Goal: Task Accomplishment & Management: Manage account settings

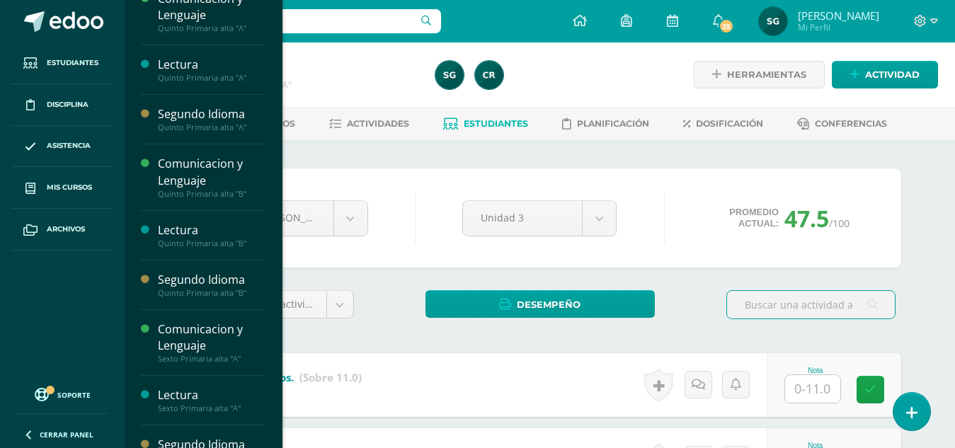
scroll to position [30, 0]
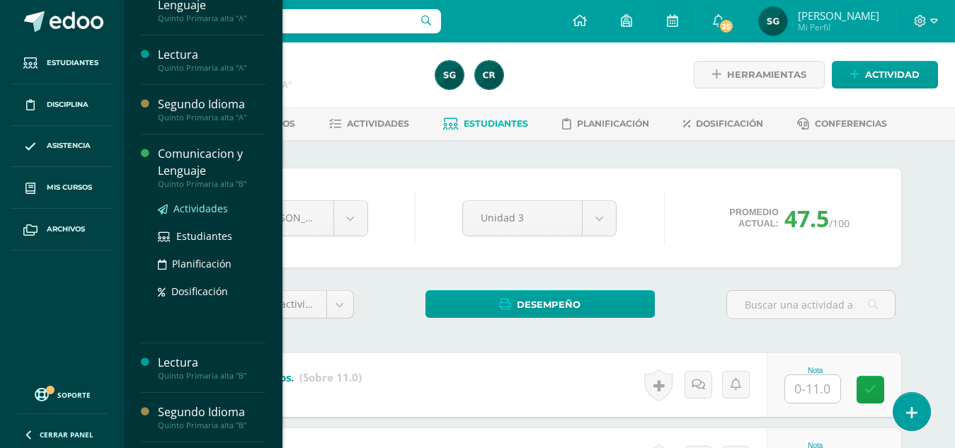
click at [196, 208] on span "Actividades" at bounding box center [201, 208] width 55 height 13
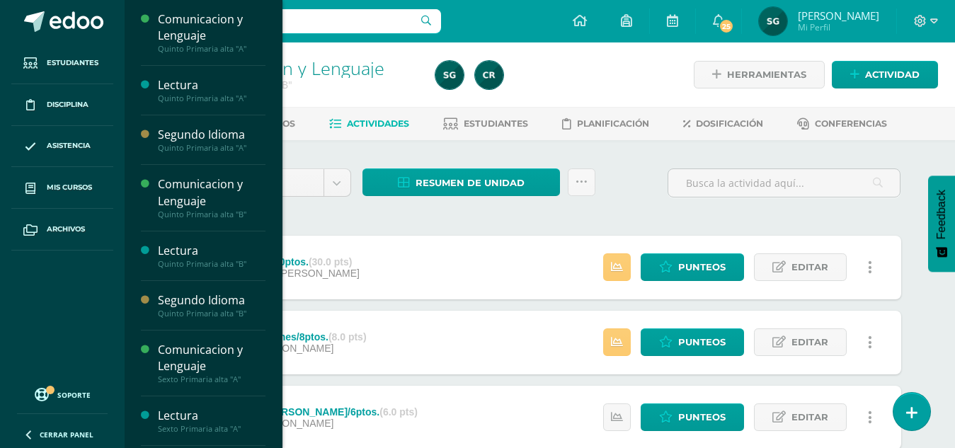
scroll to position [213, 0]
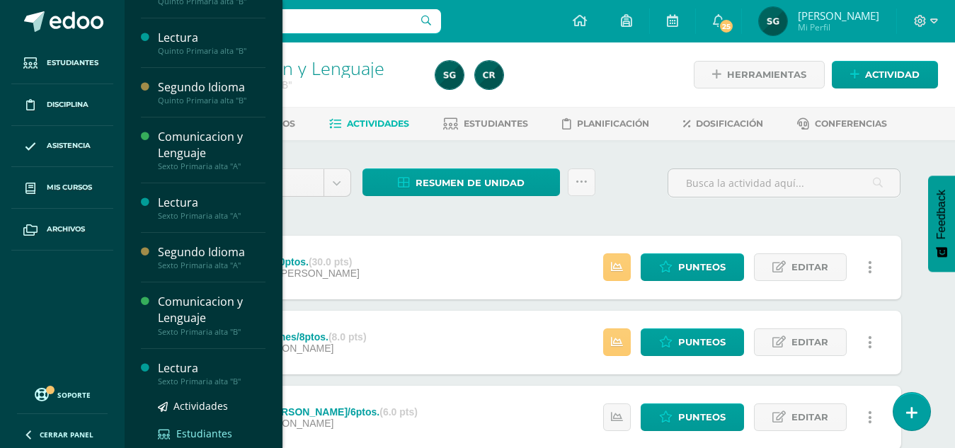
click at [203, 434] on span "Estudiantes" at bounding box center [204, 433] width 56 height 13
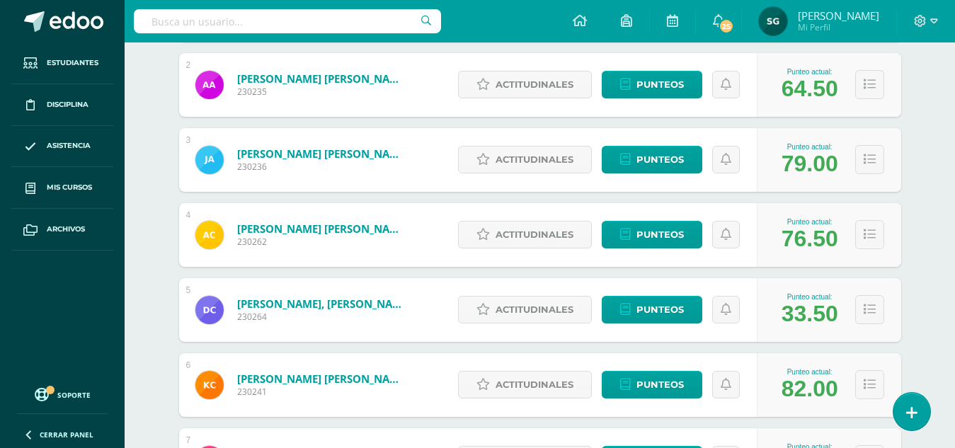
scroll to position [328, 0]
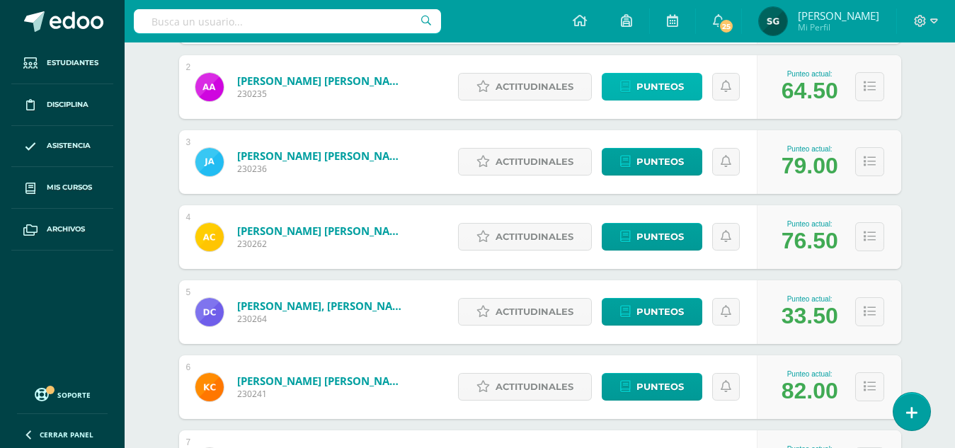
click at [663, 86] on span "Punteos" at bounding box center [660, 87] width 47 height 26
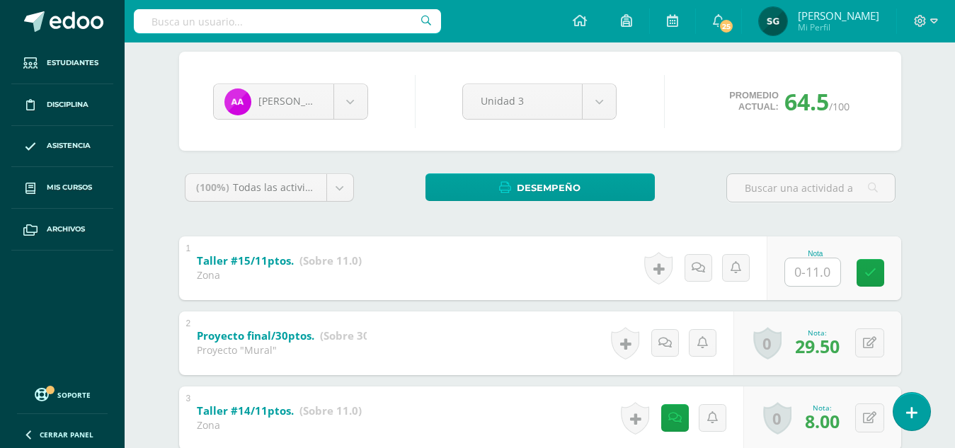
scroll to position [113, 0]
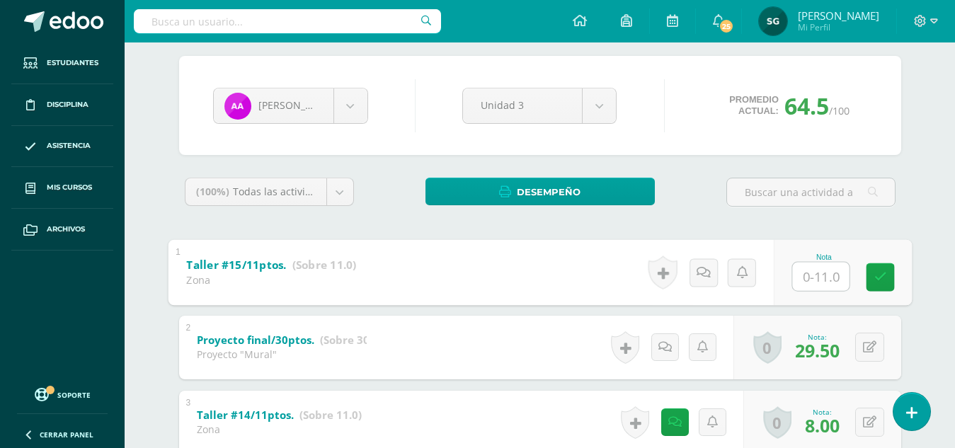
click at [812, 273] on input "text" at bounding box center [820, 276] width 57 height 28
type input "8.5"
click at [700, 275] on icon at bounding box center [703, 272] width 14 height 12
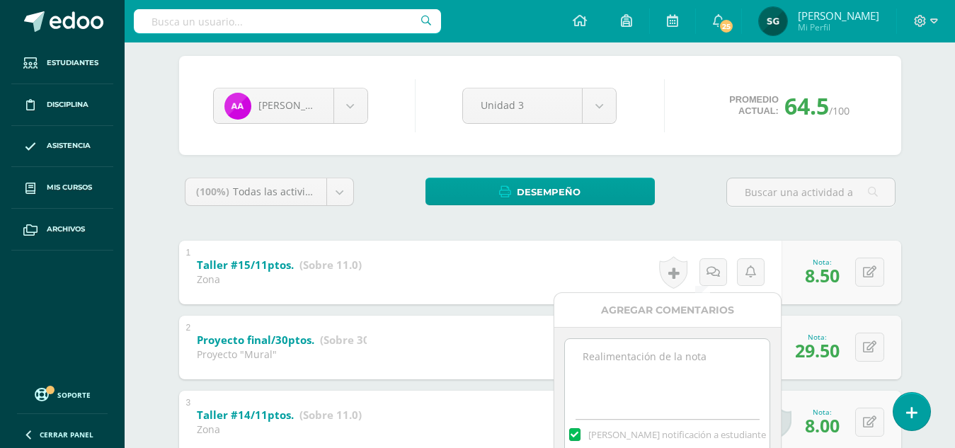
click at [659, 339] on textarea at bounding box center [667, 374] width 205 height 71
type textarea "Observación: Tiene varias incorrectas."
click at [659, 314] on div "Agregar Comentarios" at bounding box center [668, 310] width 227 height 35
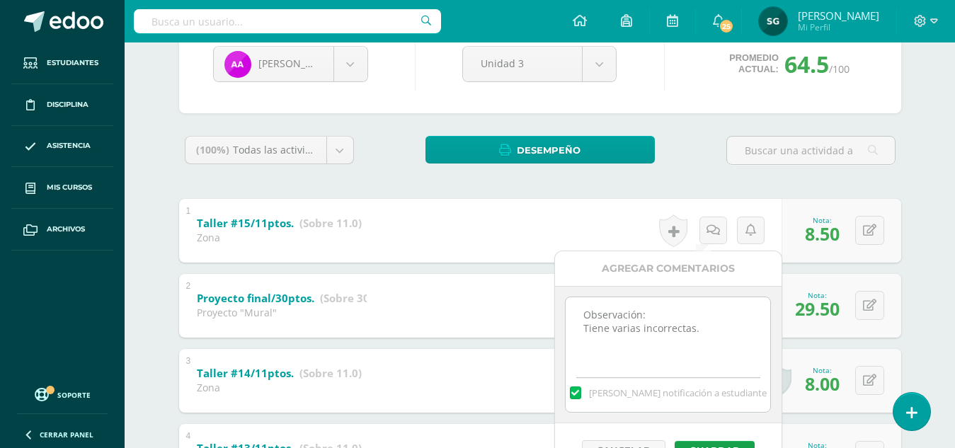
scroll to position [198, 0]
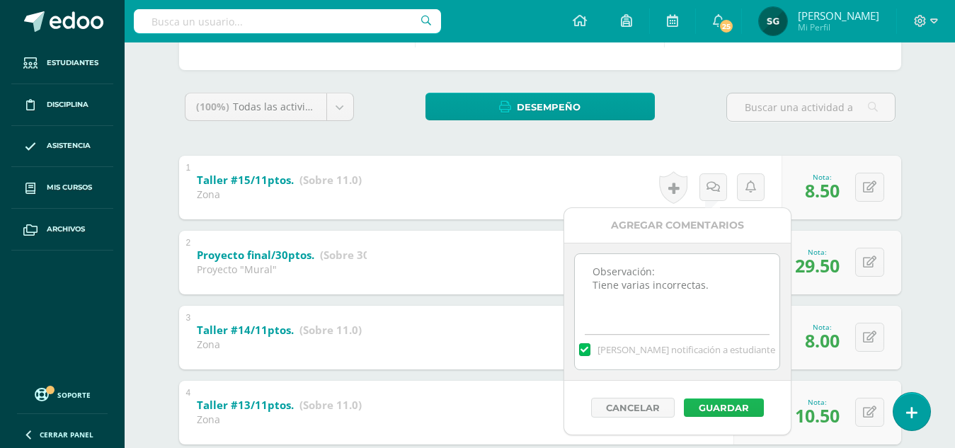
click at [736, 401] on button "Guardar" at bounding box center [724, 408] width 80 height 18
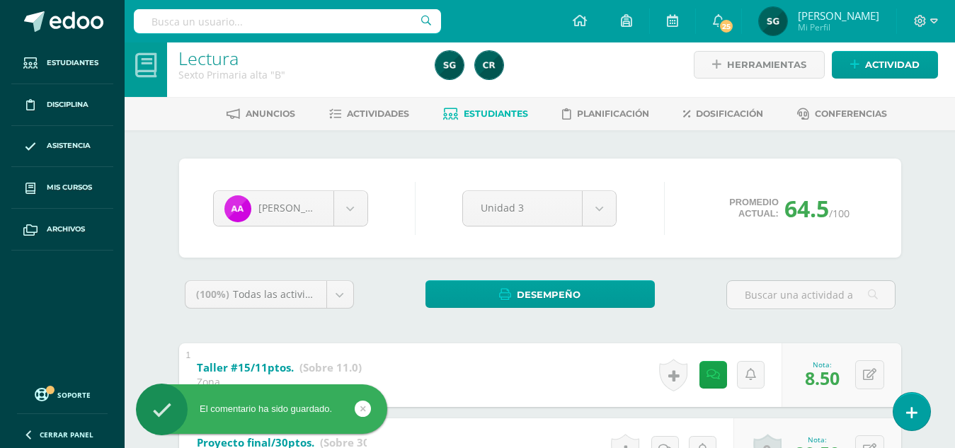
scroll to position [5, 0]
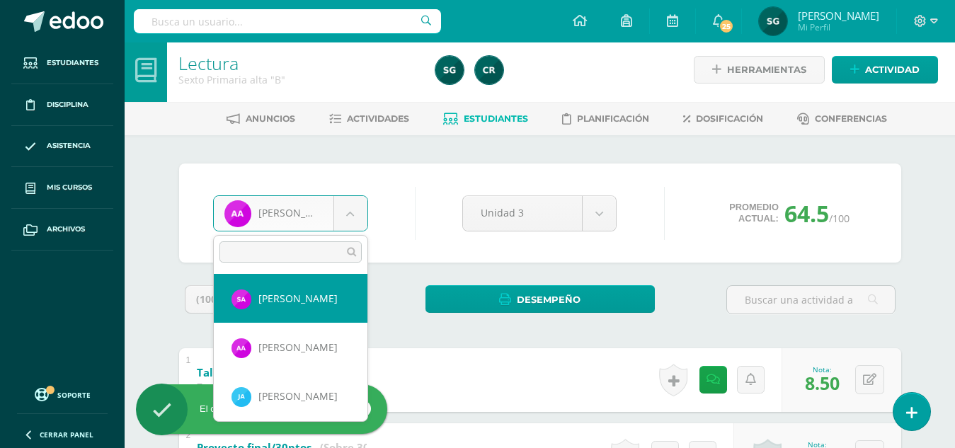
select select "1158"
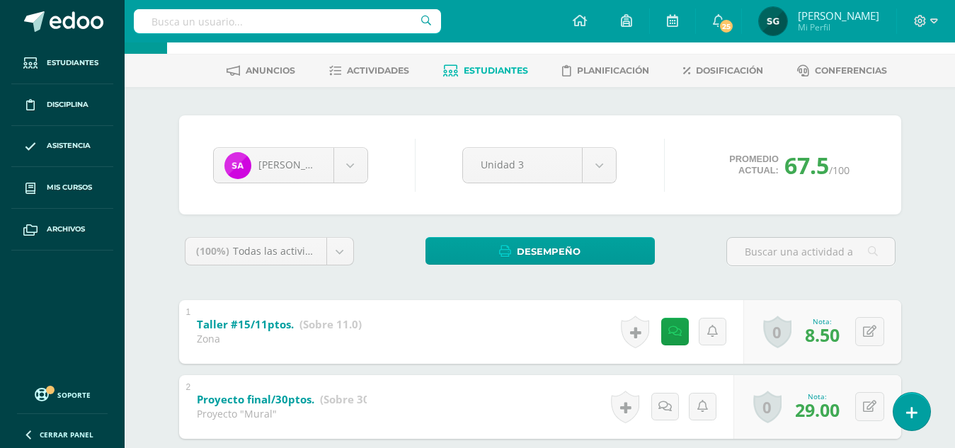
scroll to position [13, 0]
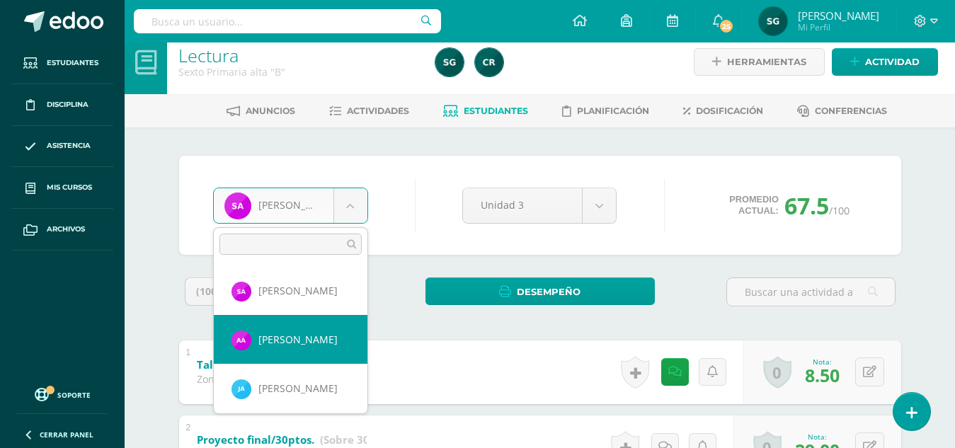
select select "179"
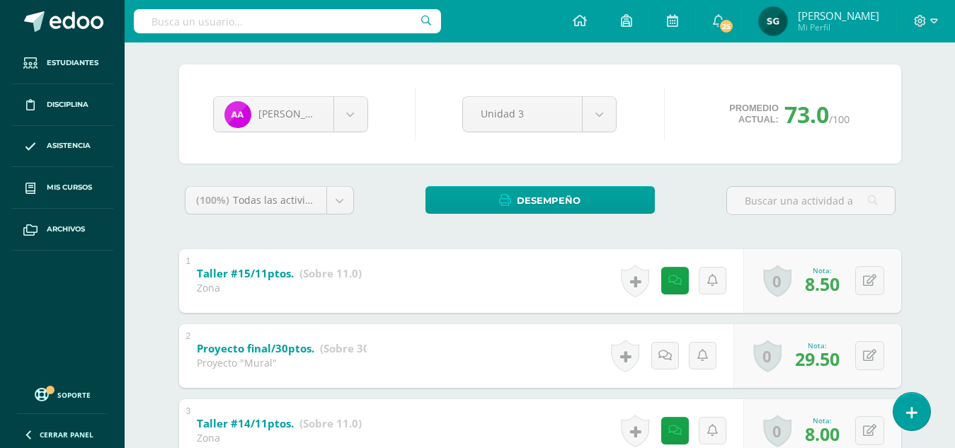
scroll to position [99, 0]
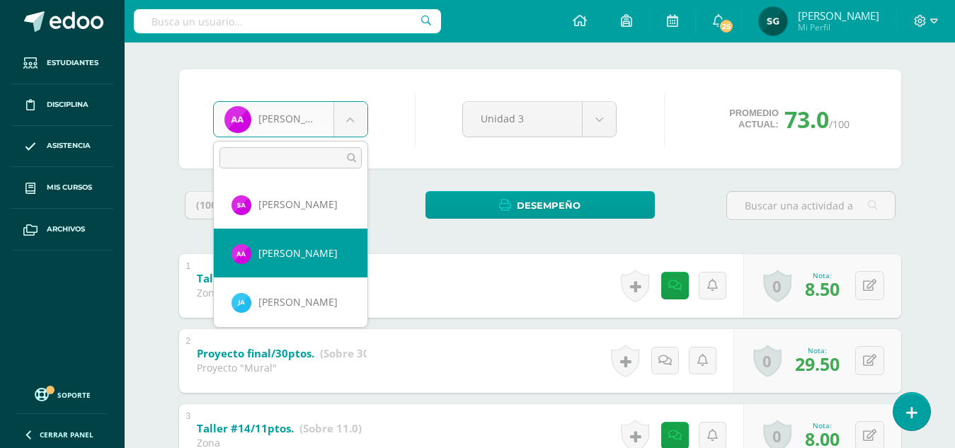
click at [346, 121] on body "Estudiantes Disciplina Asistencia Mis cursos Archivos Soporte Centro de ayuda Ú…" at bounding box center [477, 382] width 955 height 962
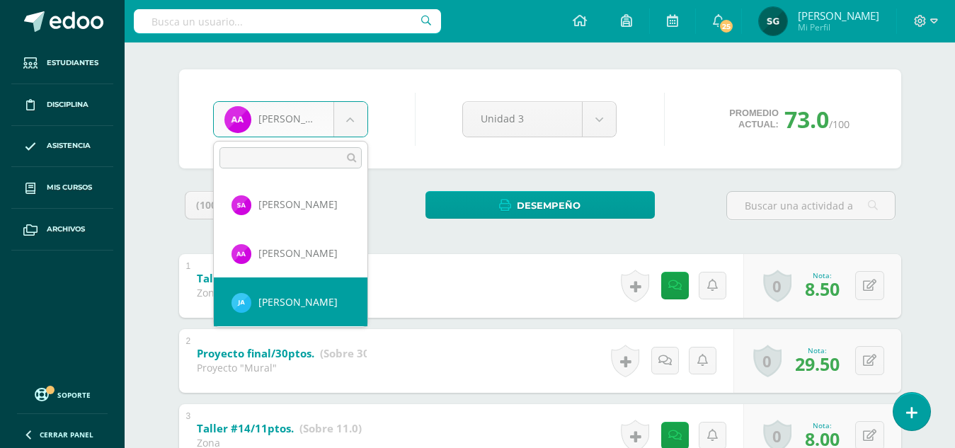
select select "668"
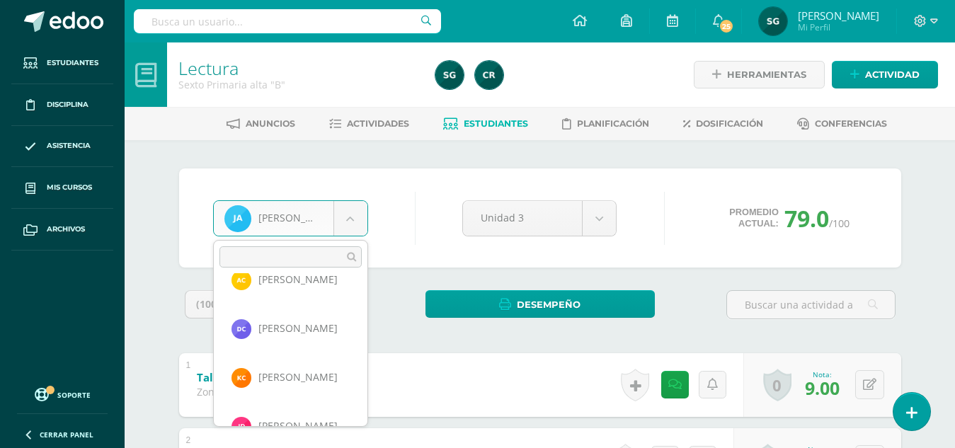
scroll to position [171, 0]
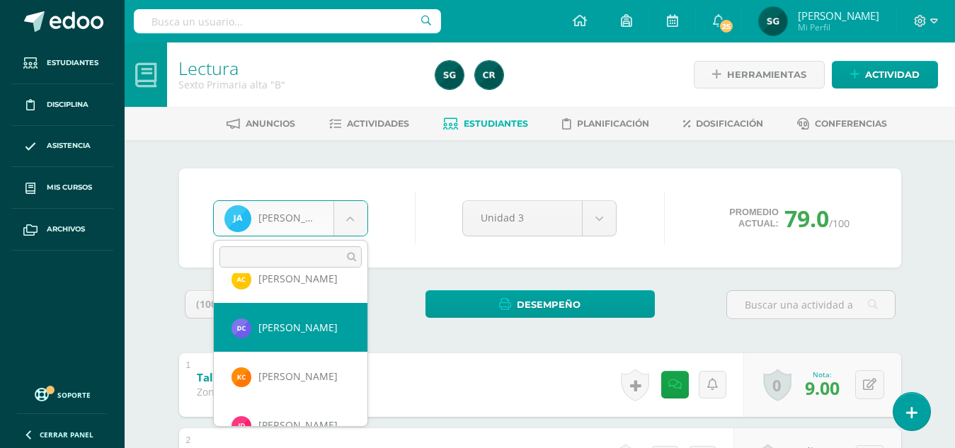
select select "794"
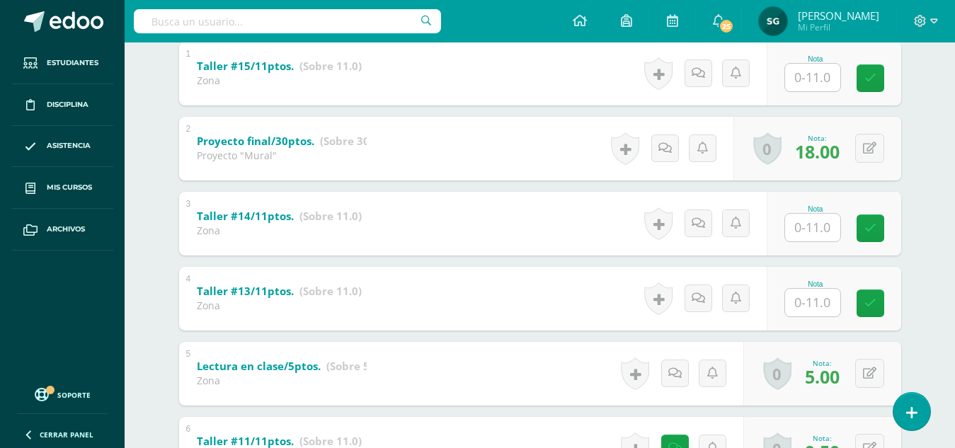
scroll to position [309, 0]
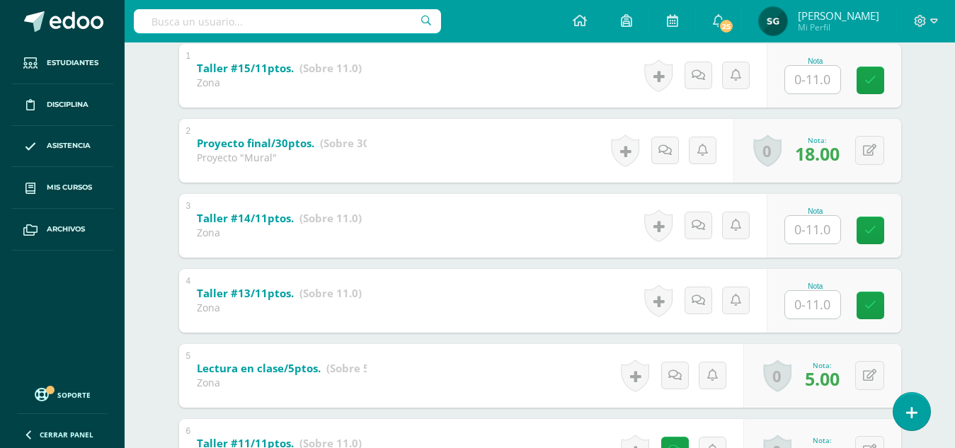
click at [808, 291] on input "text" at bounding box center [812, 305] width 55 height 28
type input "9.5"
click at [706, 300] on icon at bounding box center [703, 301] width 14 height 12
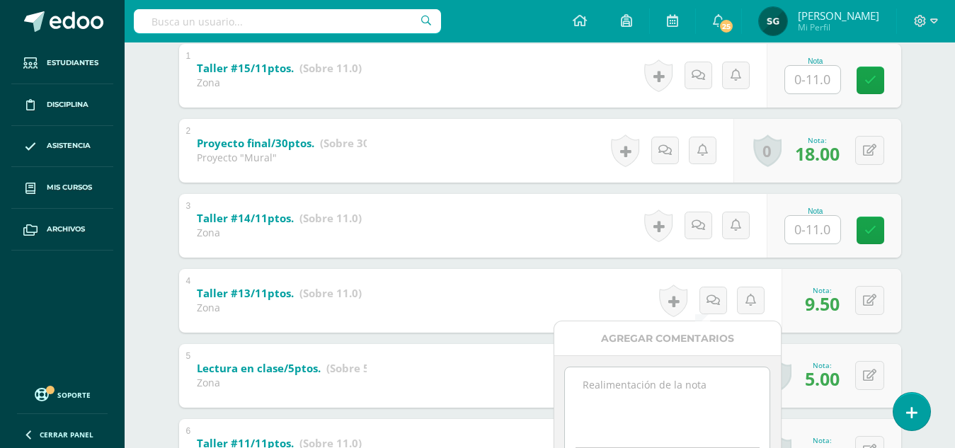
click at [659, 382] on textarea at bounding box center [667, 403] width 205 height 71
type textarea "Observación: Inciso 5, incompleto."
click at [646, 344] on div "Agregar Comentarios" at bounding box center [668, 339] width 227 height 35
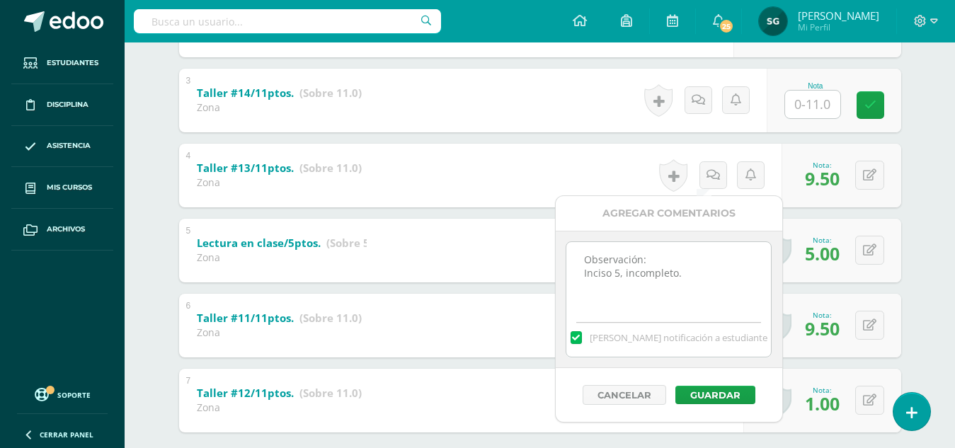
scroll to position [451, 0]
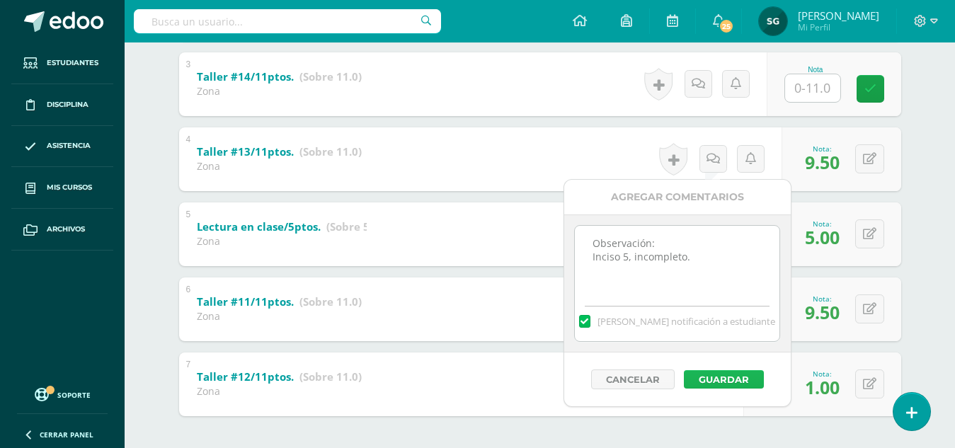
click at [715, 376] on button "Guardar" at bounding box center [724, 379] width 80 height 18
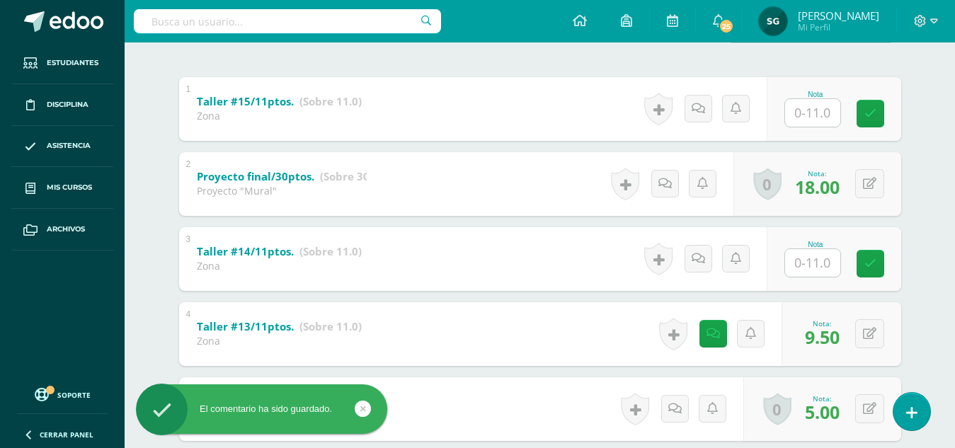
scroll to position [275, 0]
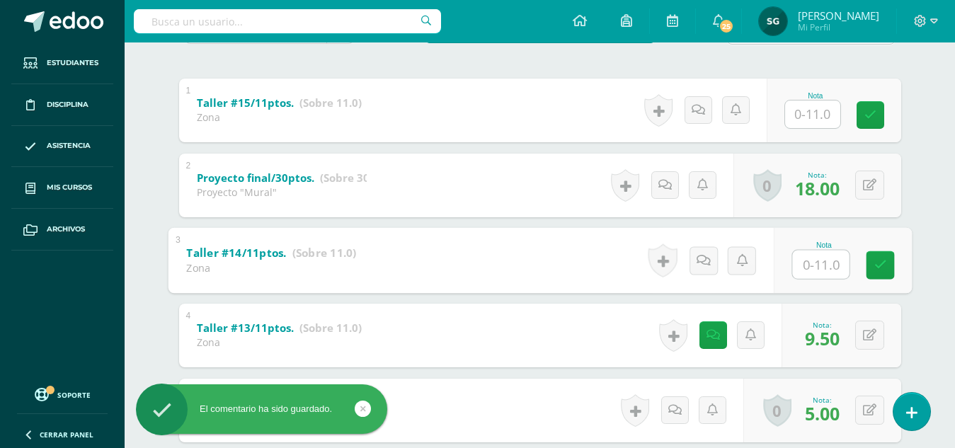
click at [812, 258] on input "text" at bounding box center [820, 264] width 57 height 28
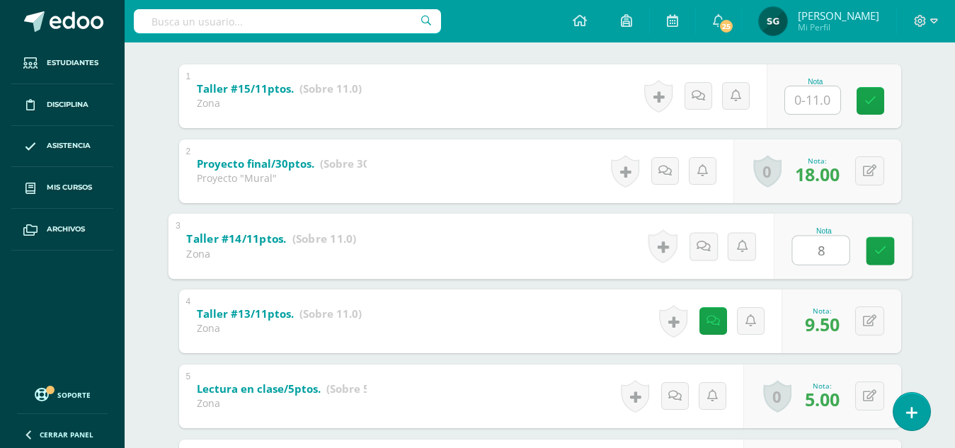
scroll to position [307, 0]
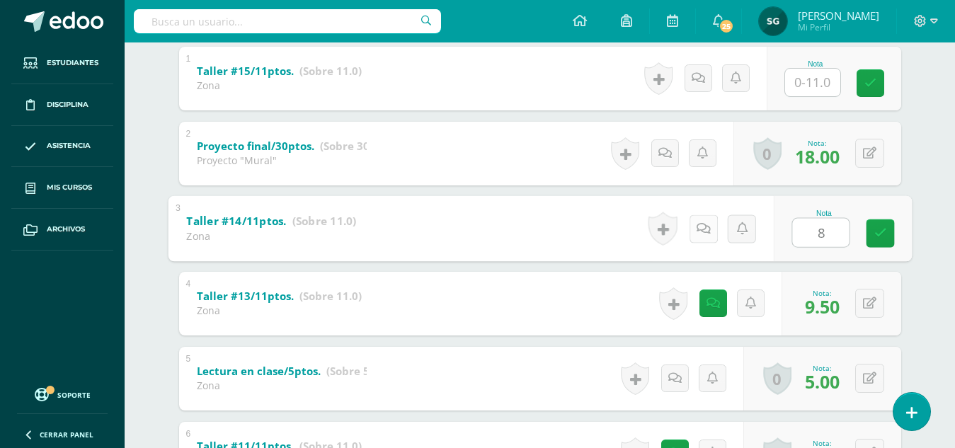
type input "8"
click at [704, 230] on icon at bounding box center [703, 228] width 14 height 12
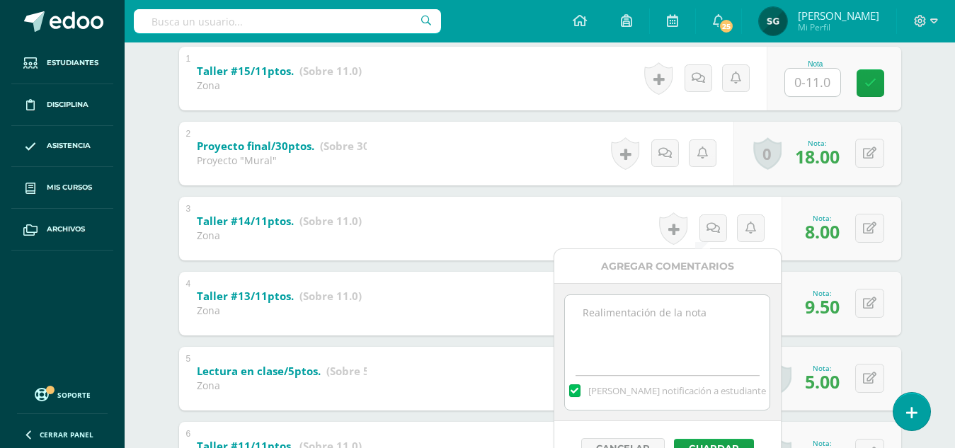
click at [668, 312] on textarea at bounding box center [667, 330] width 205 height 71
type textarea "Observación: Varias incorrectas."
click at [707, 444] on button "Guardar" at bounding box center [714, 448] width 80 height 18
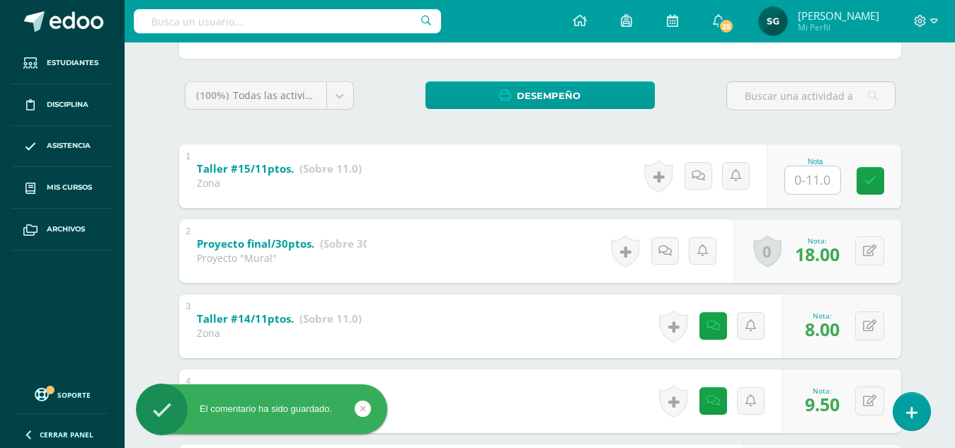
scroll to position [205, 0]
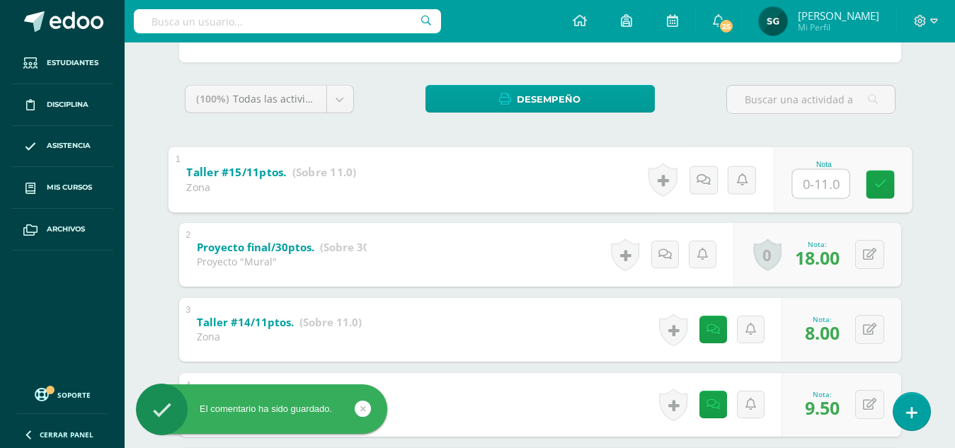
click at [821, 181] on input "text" at bounding box center [820, 183] width 57 height 28
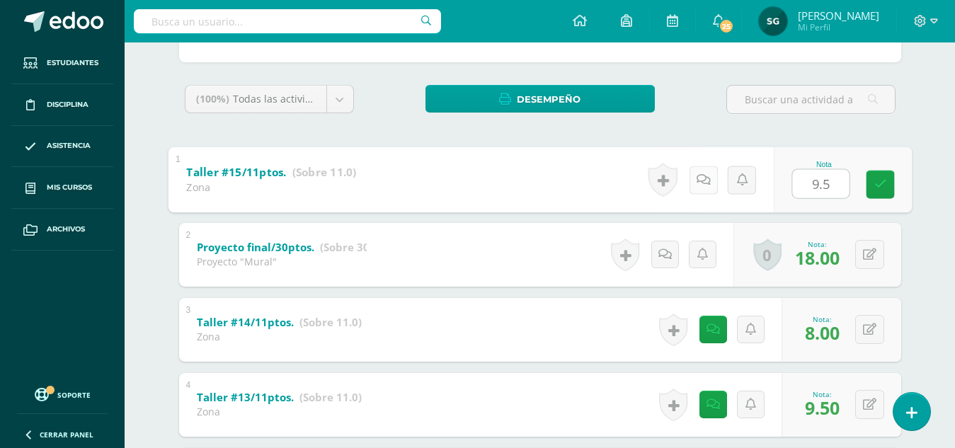
type input "9.5"
click at [703, 181] on icon at bounding box center [703, 180] width 14 height 12
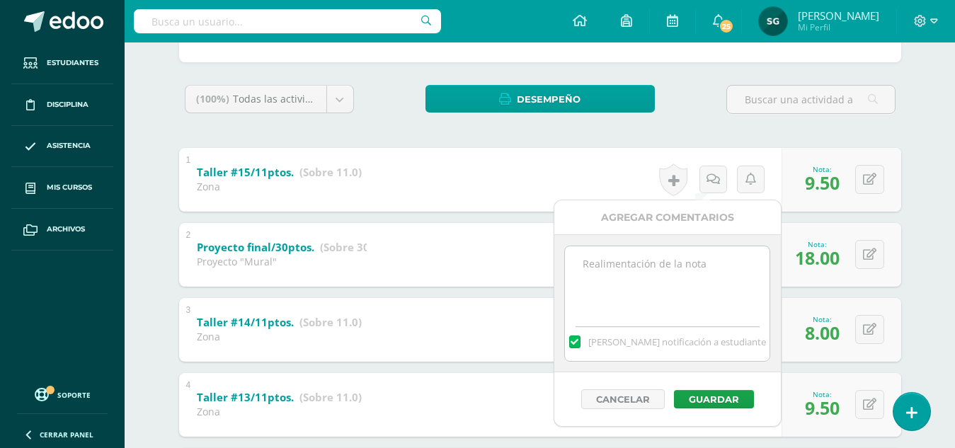
click at [685, 268] on textarea at bounding box center [667, 281] width 205 height 71
type textarea "Observación: Cuidar la ortografía y algunas incorrectas."
click at [707, 392] on button "Guardar" at bounding box center [714, 399] width 80 height 18
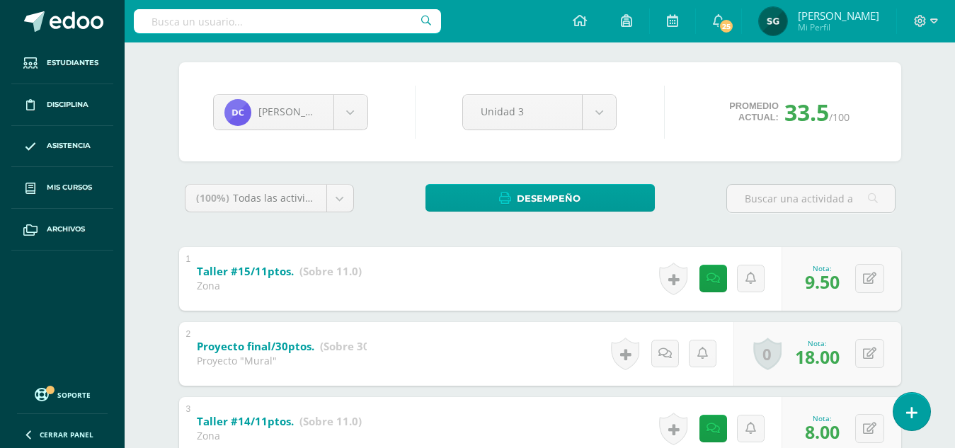
scroll to position [100, 0]
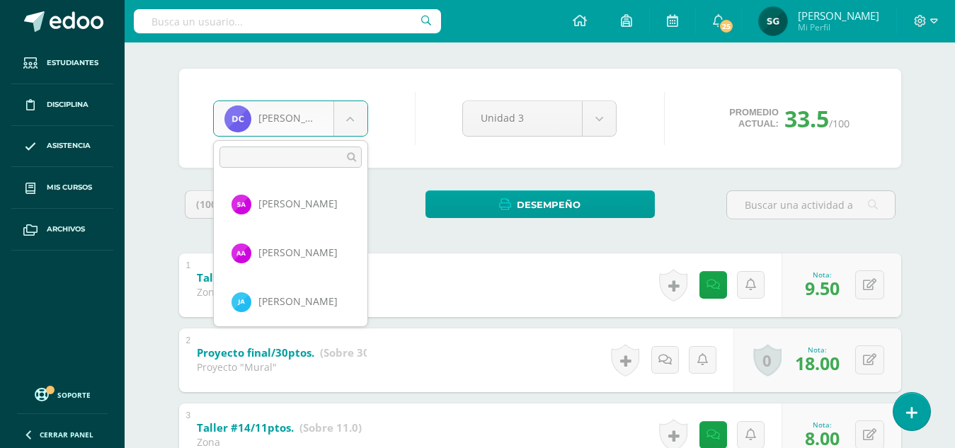
click at [351, 121] on body "El comentario ha sido guardado. El comentario ha sido guardado. El comentario h…" at bounding box center [477, 381] width 955 height 962
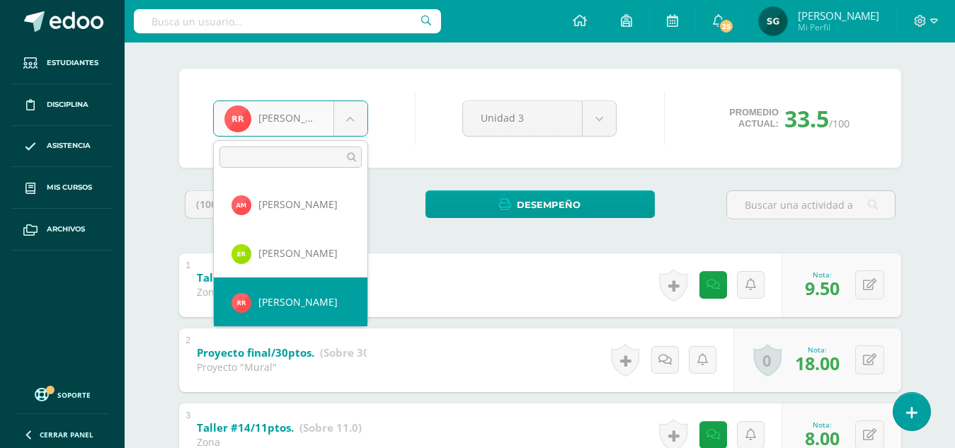
scroll to position [683, 0]
click at [346, 110] on body "El comentario ha sido guardado. El comentario ha sido guardado. El comentario h…" at bounding box center [477, 381] width 955 height 962
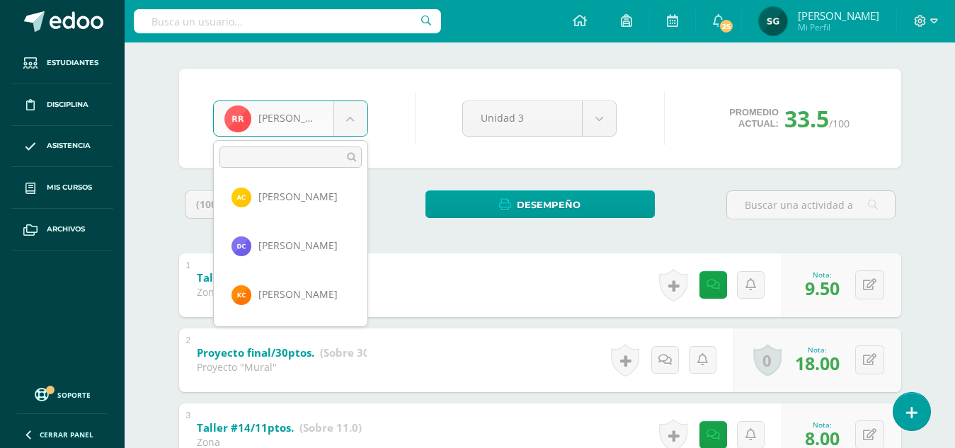
scroll to position [152, 0]
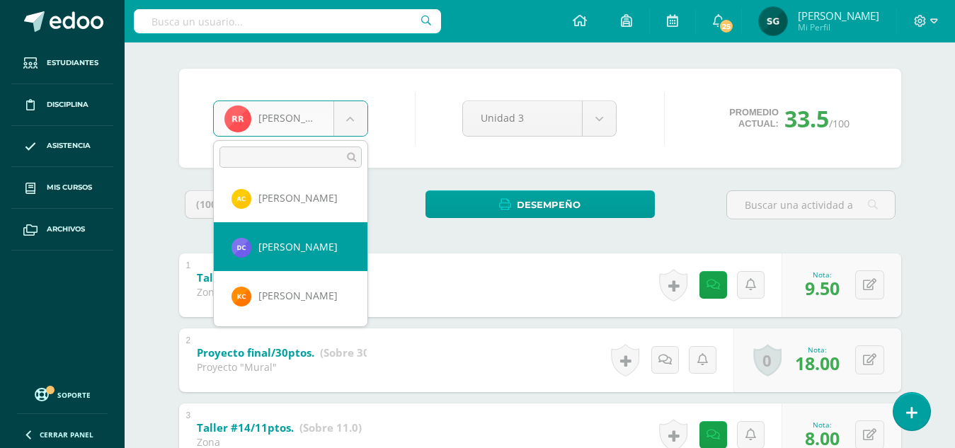
select select "794"
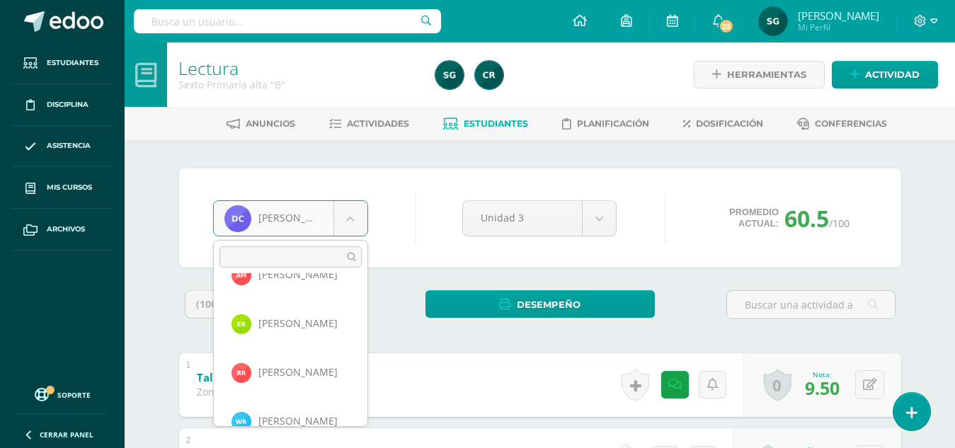
scroll to position [719, 0]
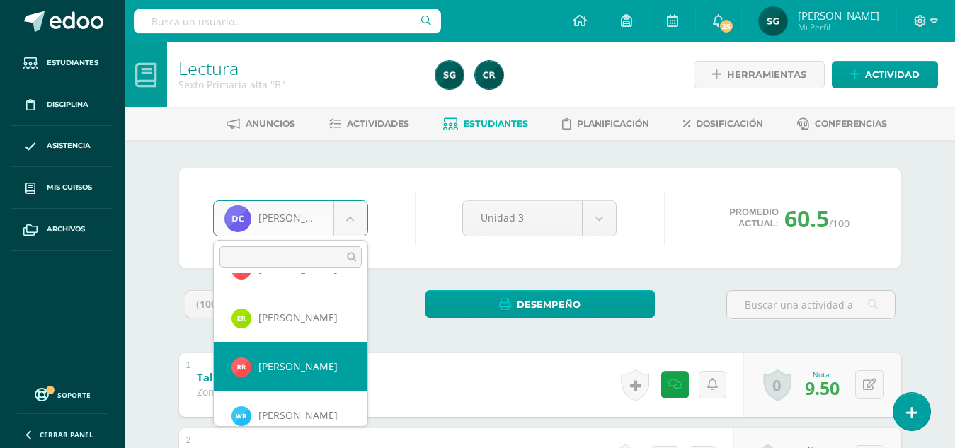
select select "175"
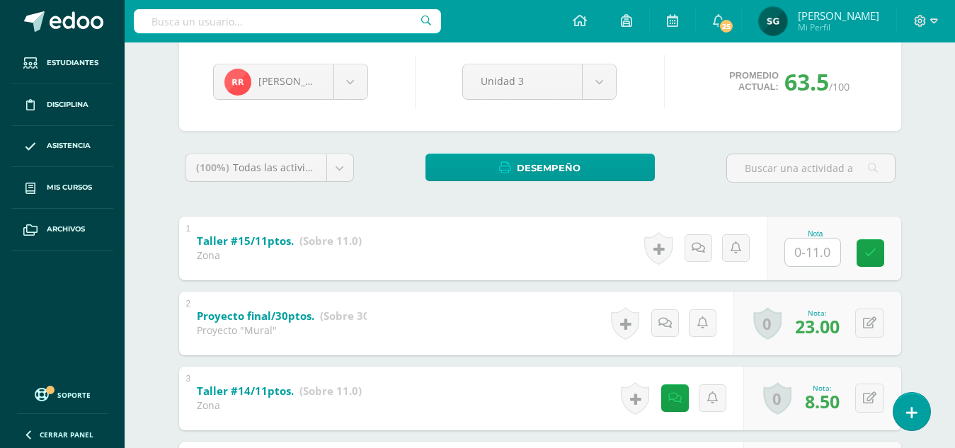
scroll to position [143, 0]
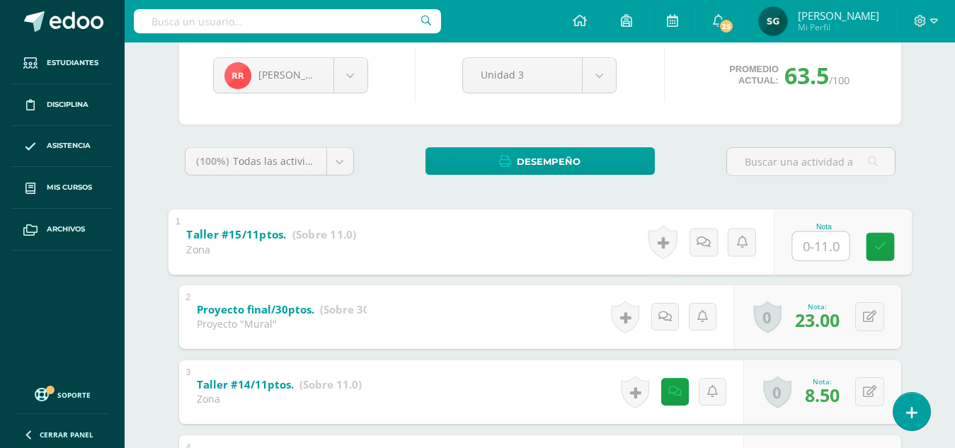
click at [825, 246] on input "text" at bounding box center [820, 246] width 57 height 28
type input "9"
click at [706, 239] on icon at bounding box center [703, 242] width 14 height 12
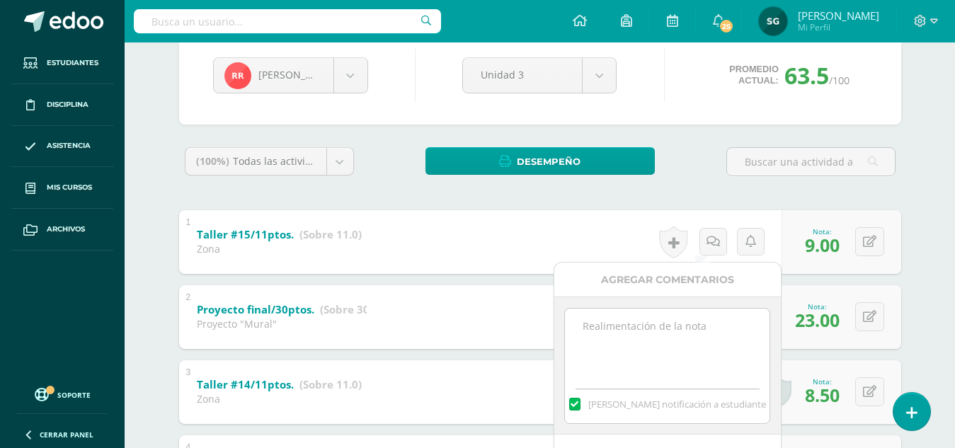
click at [676, 329] on textarea at bounding box center [667, 344] width 205 height 71
type textarea "Observación: Incompleto."
click at [663, 285] on div "Agregar Comentarios" at bounding box center [668, 280] width 227 height 35
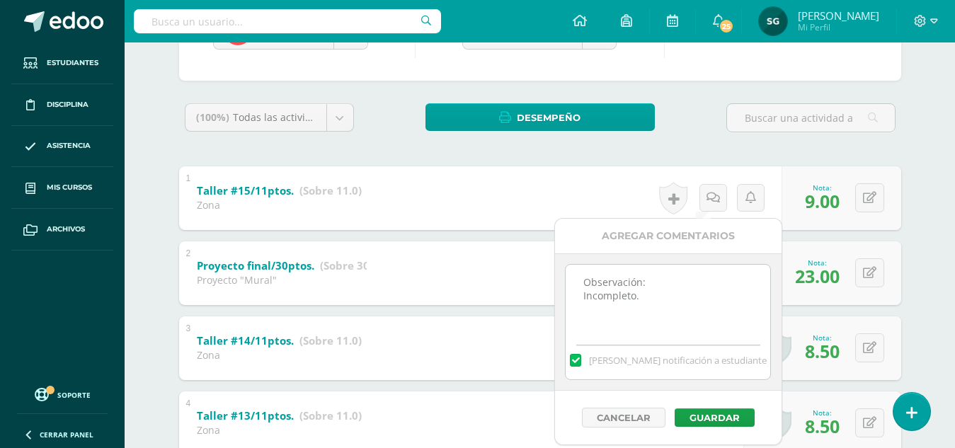
scroll to position [228, 0]
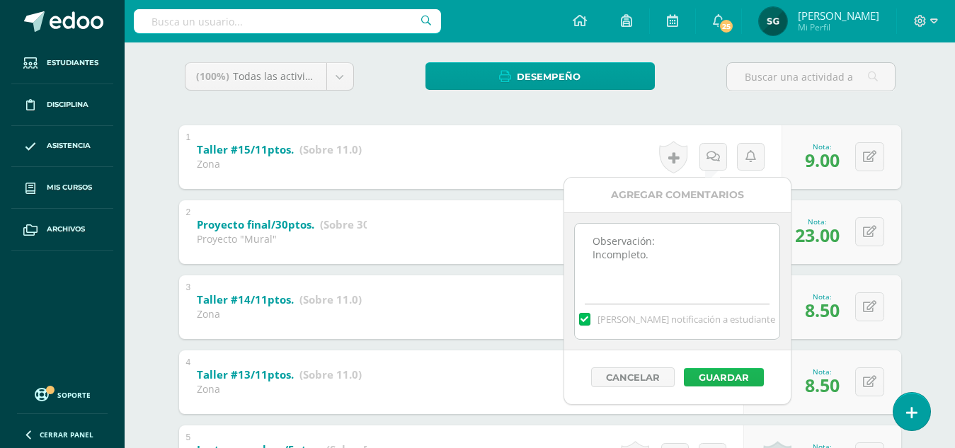
click at [715, 371] on button "Guardar" at bounding box center [724, 377] width 80 height 18
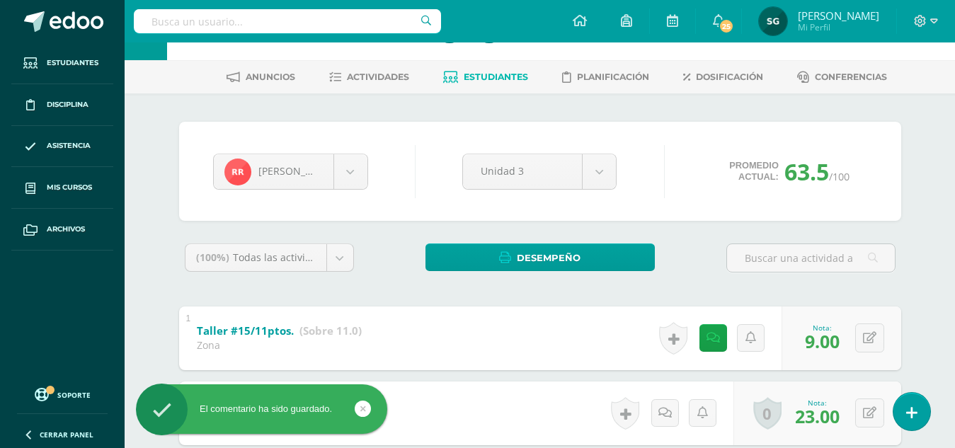
scroll to position [0, 0]
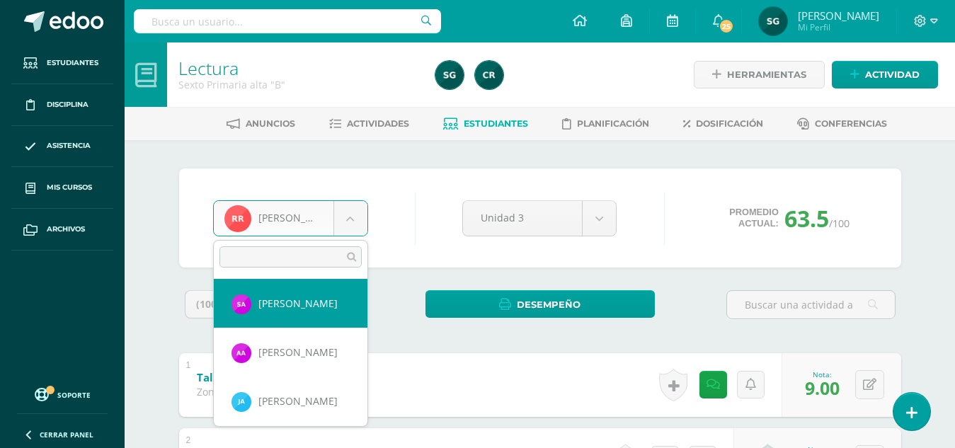
select select "1158"
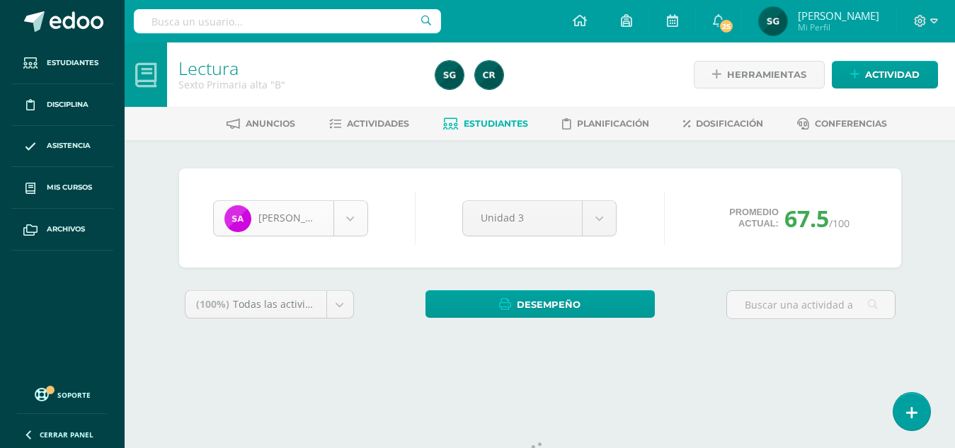
click at [348, 210] on body "Estudiantes Disciplina Asistencia Mis cursos Archivos Soporte Centro de ayuda Ú…" at bounding box center [477, 191] width 955 height 382
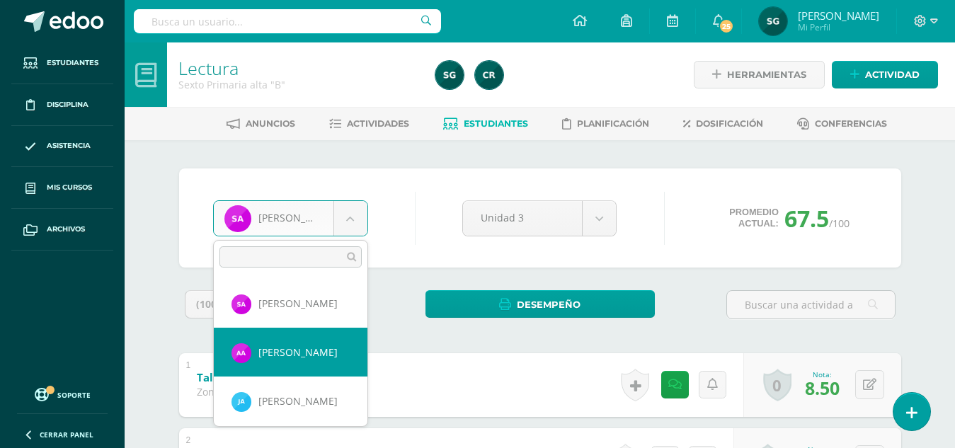
select select "179"
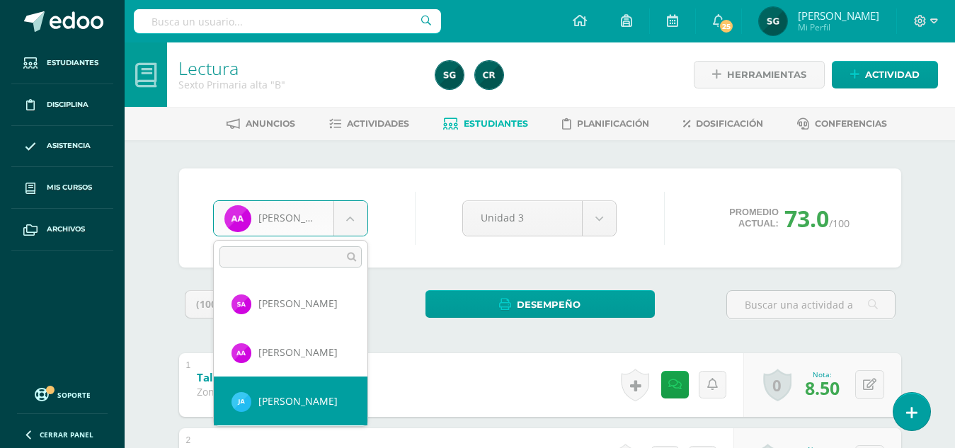
select select "668"
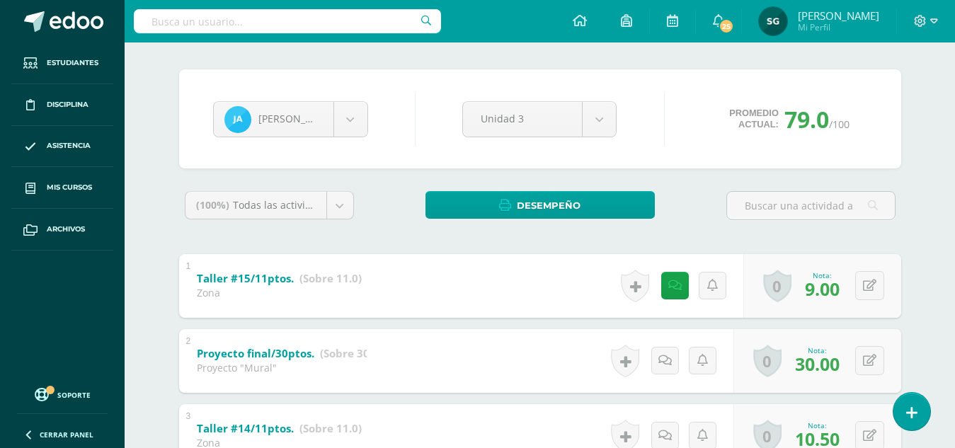
scroll to position [96, 0]
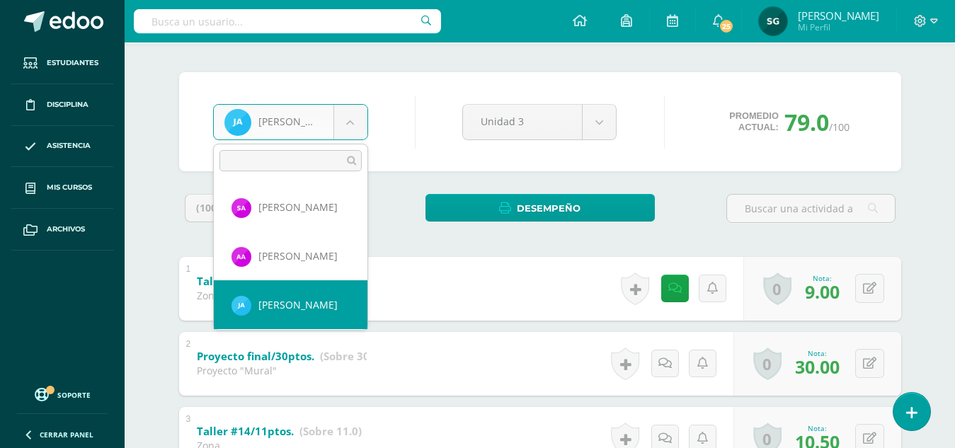
click at [348, 128] on body "Estudiantes Disciplina Asistencia Mis cursos Archivos Soporte Centro de ayuda Ú…" at bounding box center [477, 385] width 955 height 962
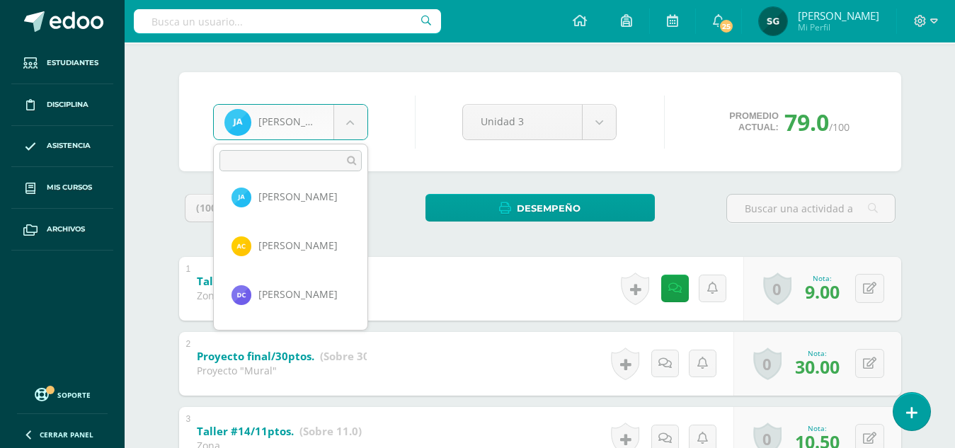
scroll to position [137, 0]
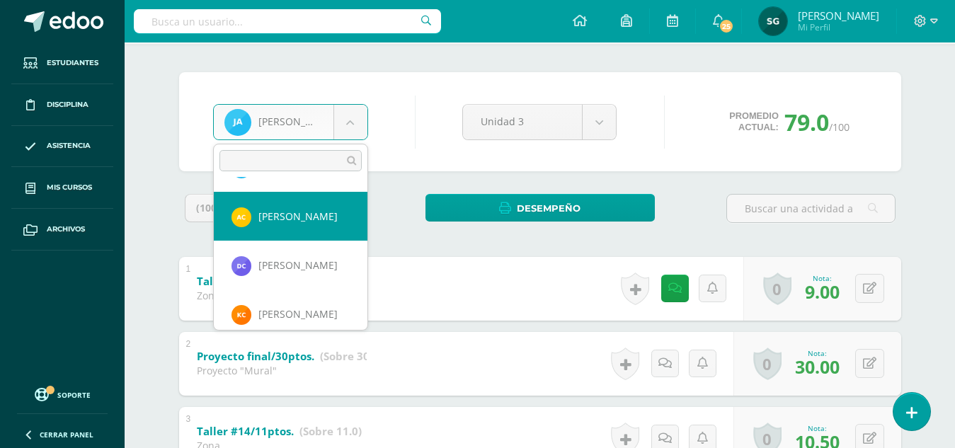
select select "191"
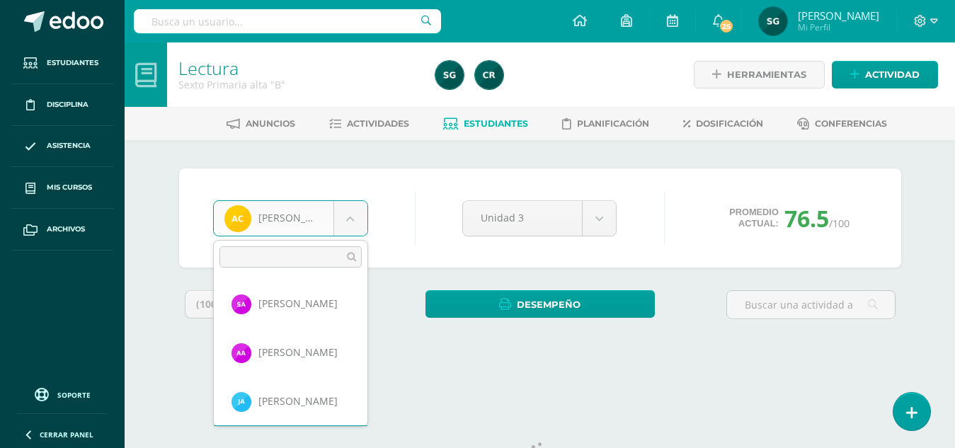
click at [351, 224] on body "Estudiantes Disciplina Asistencia Mis cursos Archivos Soporte Centro de ayuda Ú…" at bounding box center [477, 191] width 955 height 382
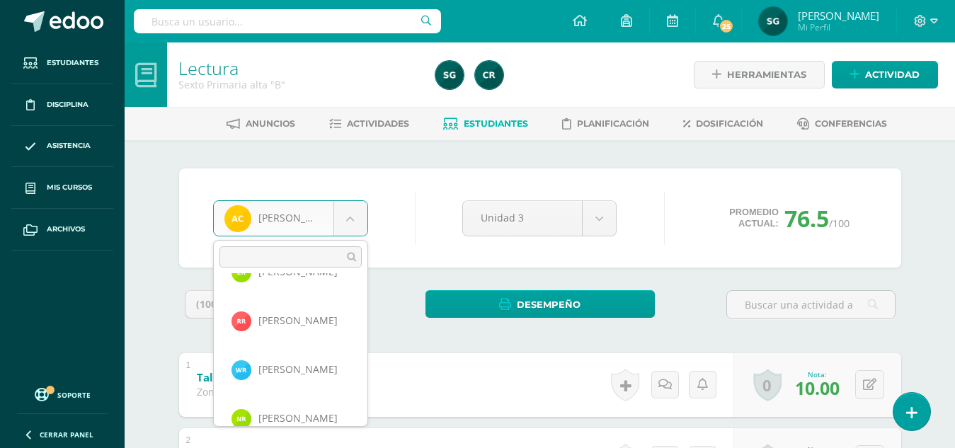
scroll to position [753, 0]
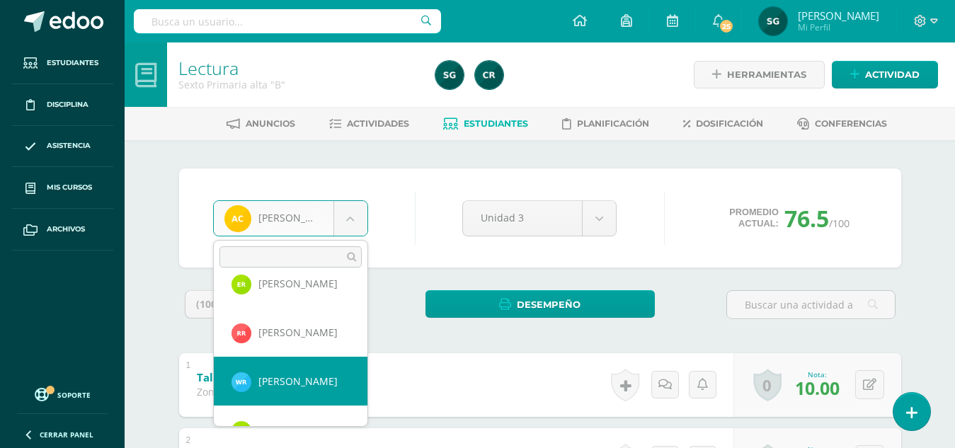
select select "482"
